Goal: Task Accomplishment & Management: Manage account settings

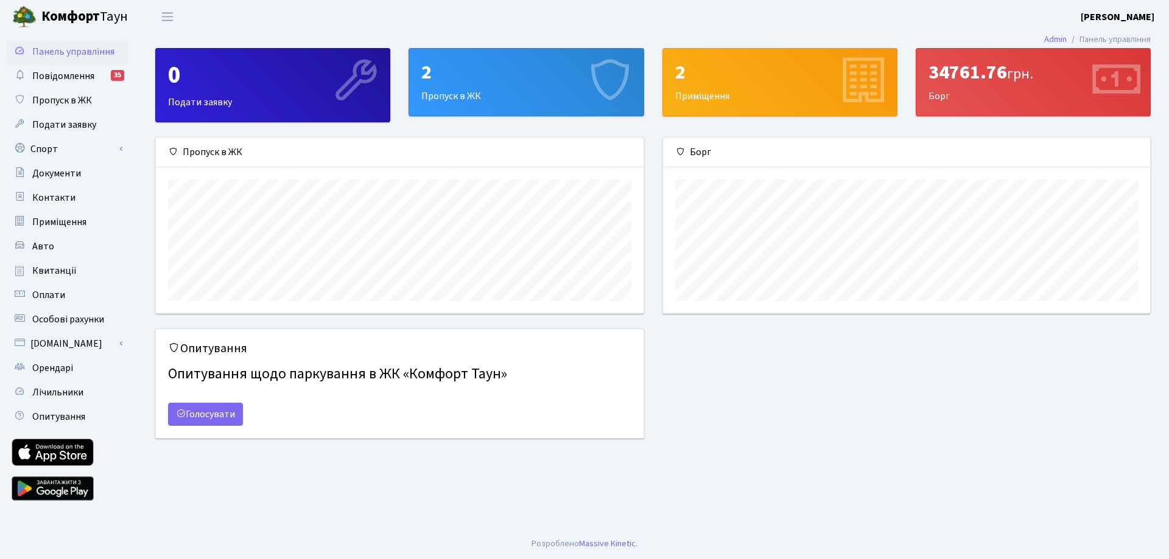
scroll to position [176, 487]
click at [452, 47] on main "Admin Панель управління 0 Подати заявку 2 Пропуск в ЖК 2 Приміщення 34761.76 гр…" at bounding box center [653, 280] width 1032 height 495
click at [461, 61] on div "2" at bounding box center [525, 72] width 209 height 23
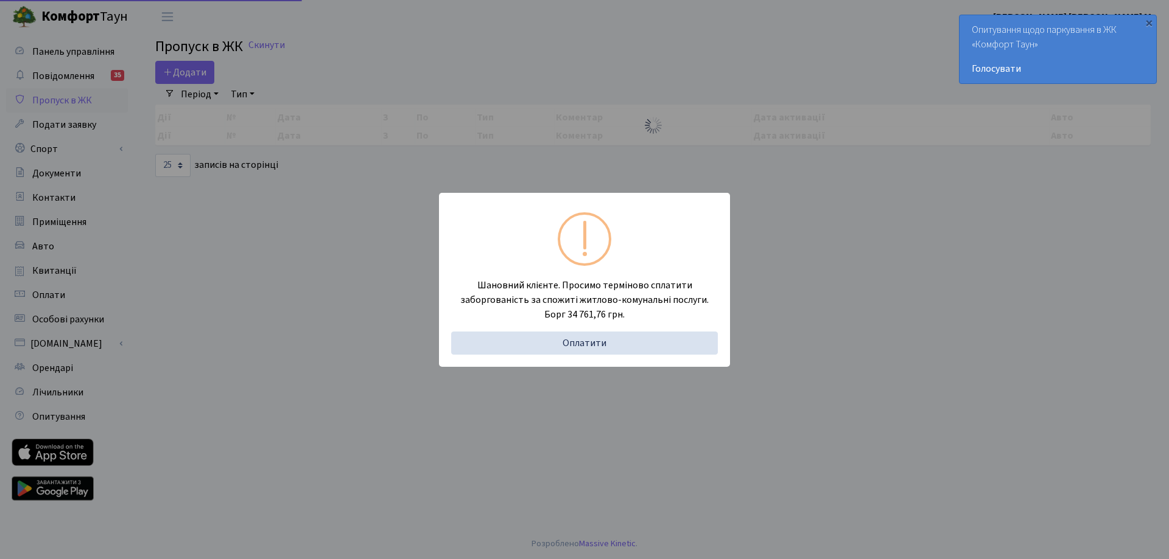
select select "25"
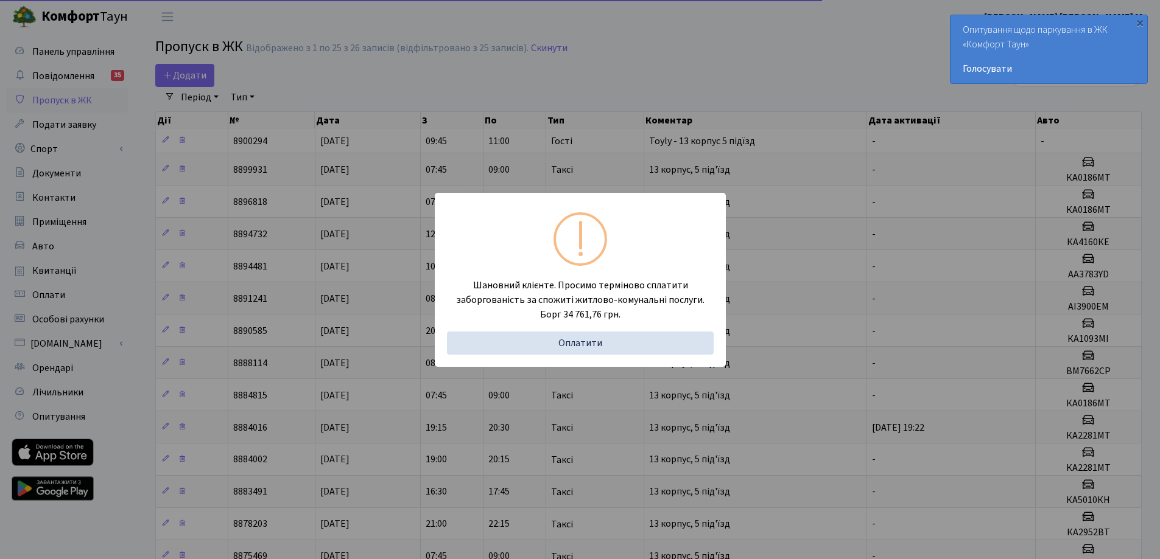
click at [593, 65] on div "Шановний клієнте. Просимо терміново сплатити заборгованість за спожиті житлово-…" at bounding box center [580, 279] width 1160 height 559
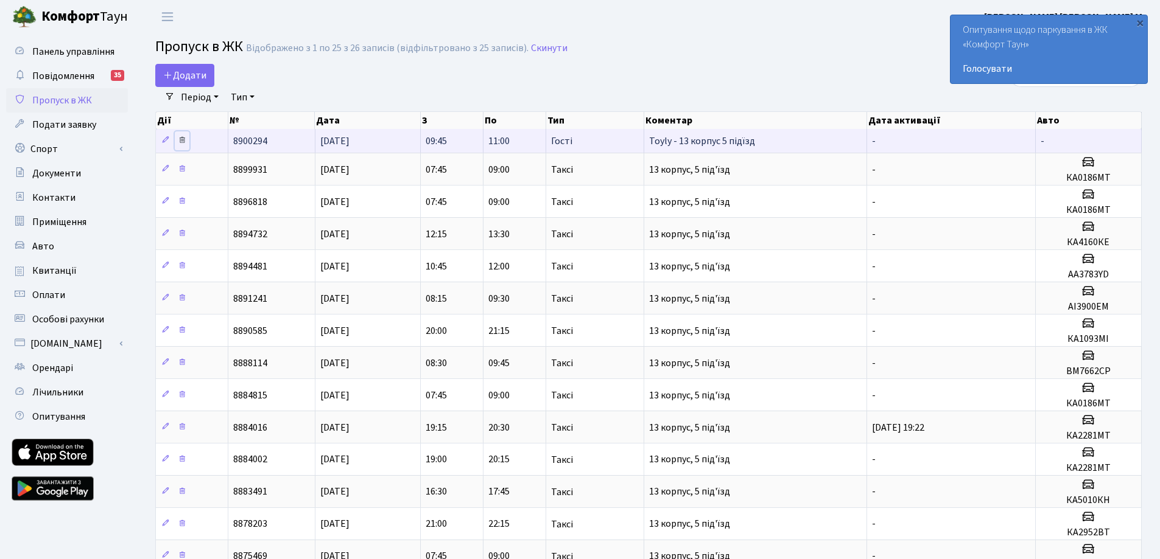
click at [181, 142] on icon at bounding box center [182, 140] width 9 height 9
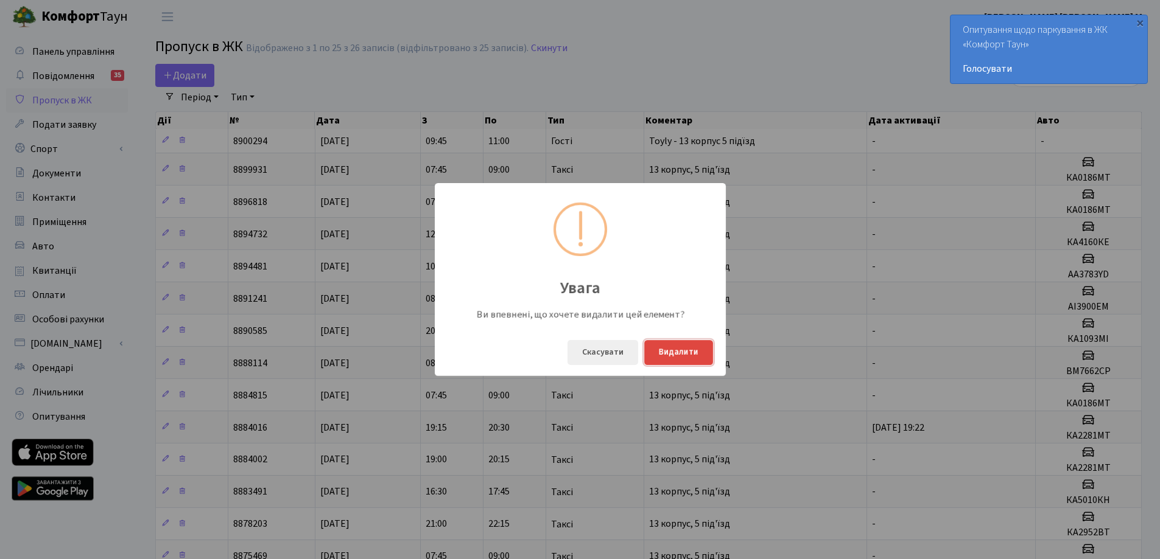
click at [688, 346] on button "Видалити" at bounding box center [678, 352] width 69 height 25
